Goal: Task Accomplishment & Management: Complete application form

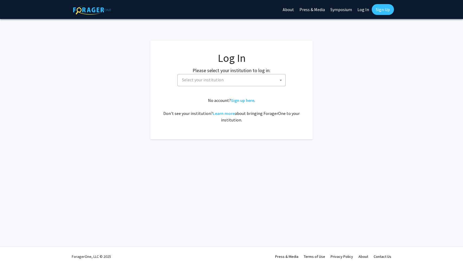
select select
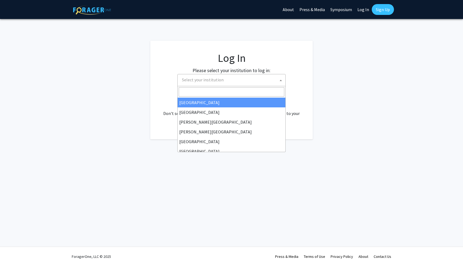
click at [234, 79] on span "Select your institution" at bounding box center [233, 79] width 106 height 11
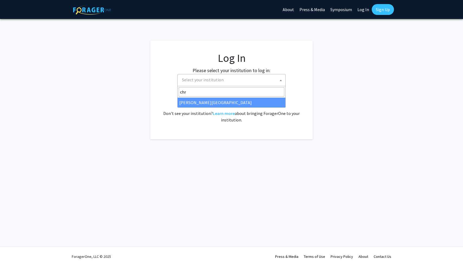
type input "chr"
select select "5"
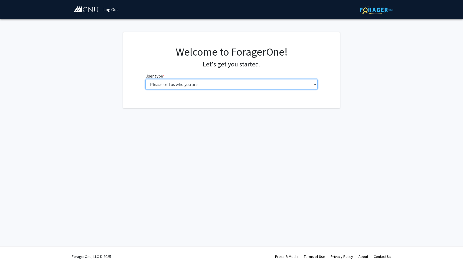
click at [246, 82] on select "Please tell us who you are Undergraduate Student Master's Student Doctoral Cand…" at bounding box center [231, 84] width 172 height 10
select select "1: undergrad"
click at [145, 79] on select "Please tell us who you are Undergraduate Student Master's Student Doctoral Cand…" at bounding box center [231, 84] width 172 height 10
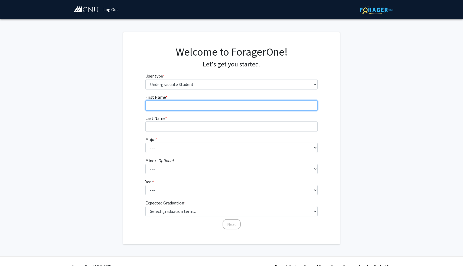
click at [228, 106] on input "First Name * required" at bounding box center [231, 105] width 172 height 10
type input "Mary"
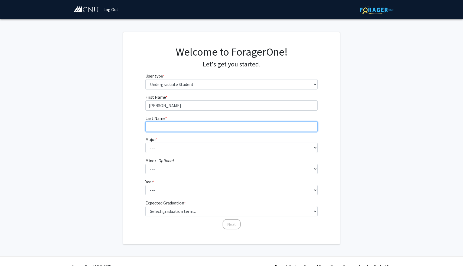
click at [196, 128] on input "Last Name * required" at bounding box center [231, 126] width 172 height 10
type input "Ishak"
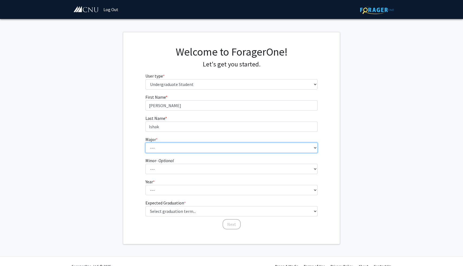
click at [165, 151] on select "--- Accounting Applied Physics Art History Biochemistry Biology Chemistry Class…" at bounding box center [231, 147] width 172 height 10
select select "30: 641"
click at [145, 142] on select "--- Accounting Applied Physics Art History Biochemistry Biology Chemistry Class…" at bounding box center [231, 147] width 172 height 10
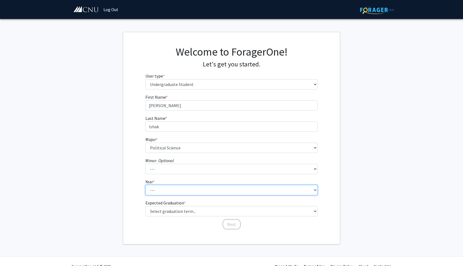
click at [175, 194] on select "--- First-year Sophomore Junior Senior Postbaccalaureate Certificate" at bounding box center [231, 190] width 172 height 10
select select "1: first-year"
click at [145, 185] on select "--- First-year Sophomore Junior Senior Postbaccalaureate Certificate" at bounding box center [231, 190] width 172 height 10
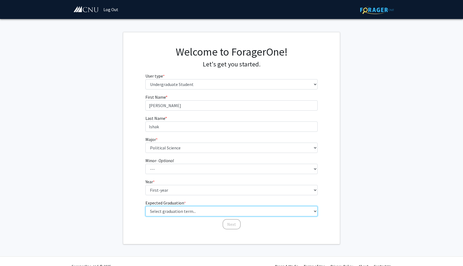
click at [198, 213] on select "Select graduation term... Spring 2025 Summer 2025 Fall 2025 Winter 2025 Spring …" at bounding box center [231, 211] width 172 height 10
select select "18: summer_2029"
click at [145, 206] on select "Select graduation term... Spring 2025 Summer 2025 Fall 2025 Winter 2025 Spring …" at bounding box center [231, 211] width 172 height 10
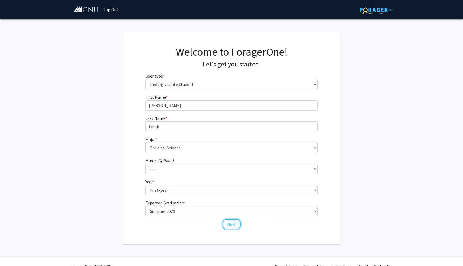
click at [231, 225] on button "Next" at bounding box center [232, 224] width 18 height 10
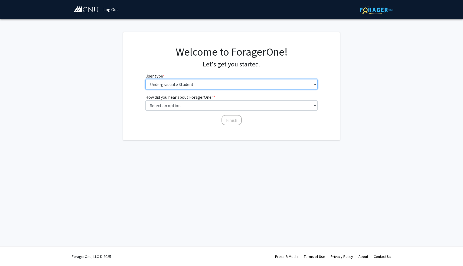
click at [173, 82] on select "Please tell us who you are Undergraduate Student Master's Student Doctoral Cand…" at bounding box center [231, 84] width 172 height 10
click at [145, 79] on select "Please tell us who you are Undergraduate Student Master's Student Doctoral Cand…" at bounding box center [231, 84] width 172 height 10
click at [174, 87] on select "Please tell us who you are Undergraduate Student Master's Student Doctoral Cand…" at bounding box center [231, 84] width 172 height 10
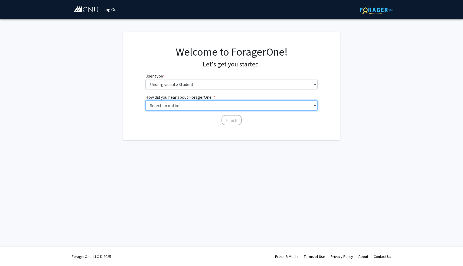
click at [168, 106] on select "Select an option Peer/student recommendation Faculty/staff recommendation Unive…" at bounding box center [231, 105] width 172 height 10
click at [145, 100] on select "Select an option Peer/student recommendation Faculty/staff recommendation Unive…" at bounding box center [231, 105] width 172 height 10
click at [168, 107] on select "Select an option Peer/student recommendation Faculty/staff recommendation Unive…" at bounding box center [231, 105] width 172 height 10
select select "2: faculty_recommendation"
click at [145, 100] on select "Select an option Peer/student recommendation Faculty/staff recommendation Unive…" at bounding box center [231, 105] width 172 height 10
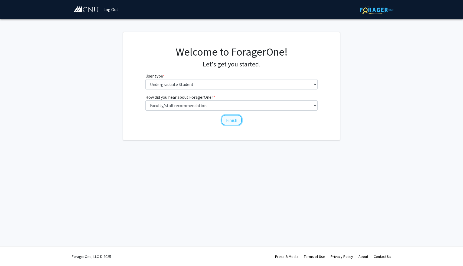
click at [232, 120] on button "Finish" at bounding box center [231, 120] width 20 height 10
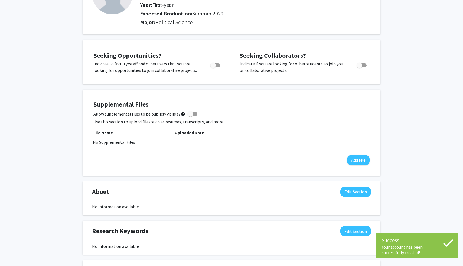
scroll to position [64, 0]
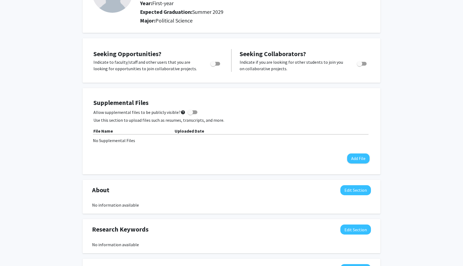
click at [215, 63] on span "Toggle" at bounding box center [212, 63] width 5 height 5
click at [213, 66] on input "Are you actively seeking opportunities?" at bounding box center [213, 66] width 0 height 0
checkbox input "true"
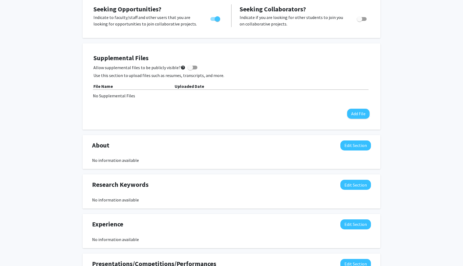
scroll to position [0, 0]
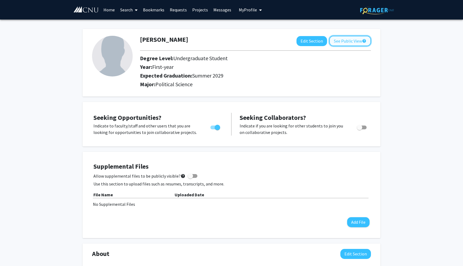
click at [350, 41] on button "See Public View help" at bounding box center [350, 41] width 42 height 10
click at [125, 10] on link "Search" at bounding box center [128, 9] width 23 height 19
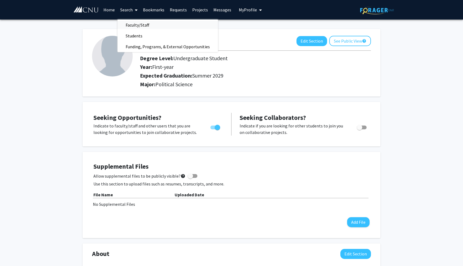
click at [132, 21] on span "Faculty/Staff" at bounding box center [137, 24] width 40 height 11
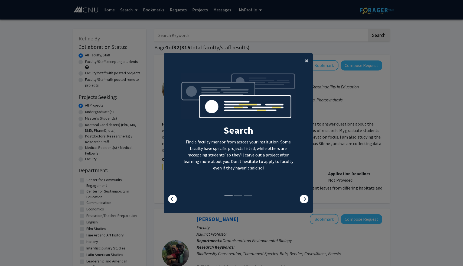
click at [306, 61] on span "×" at bounding box center [307, 60] width 4 height 8
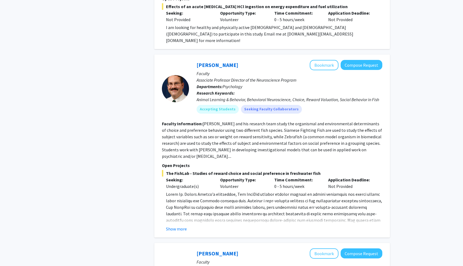
scroll to position [802, 0]
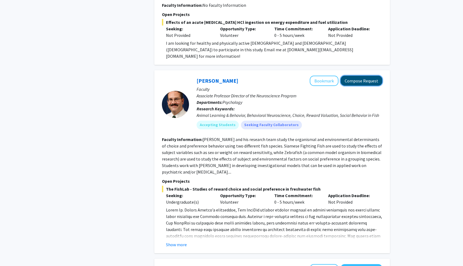
click at [356, 76] on button "Compose Request" at bounding box center [362, 81] width 42 height 10
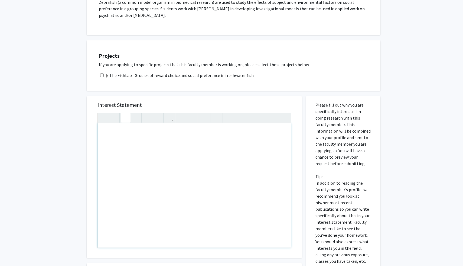
scroll to position [117, 0]
